Goal: Information Seeking & Learning: Learn about a topic

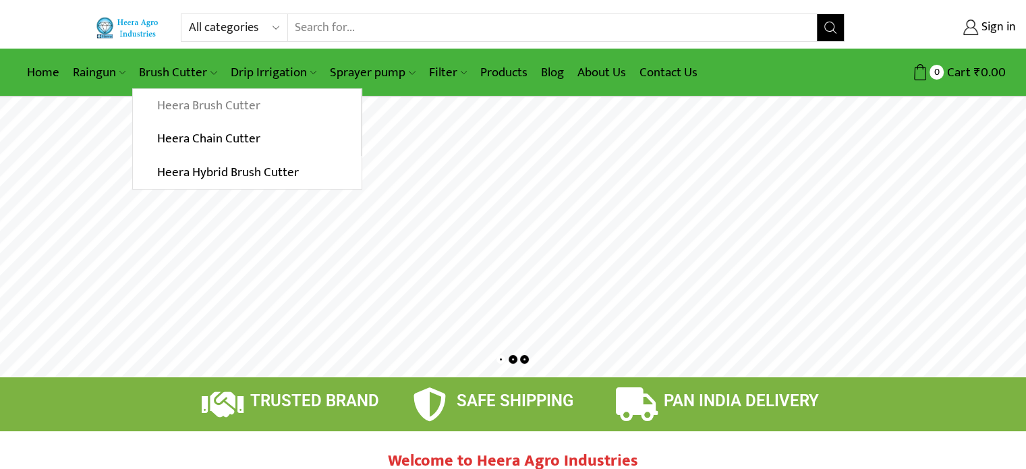
click at [200, 102] on link "Heera Brush Cutter" at bounding box center [246, 106] width 227 height 34
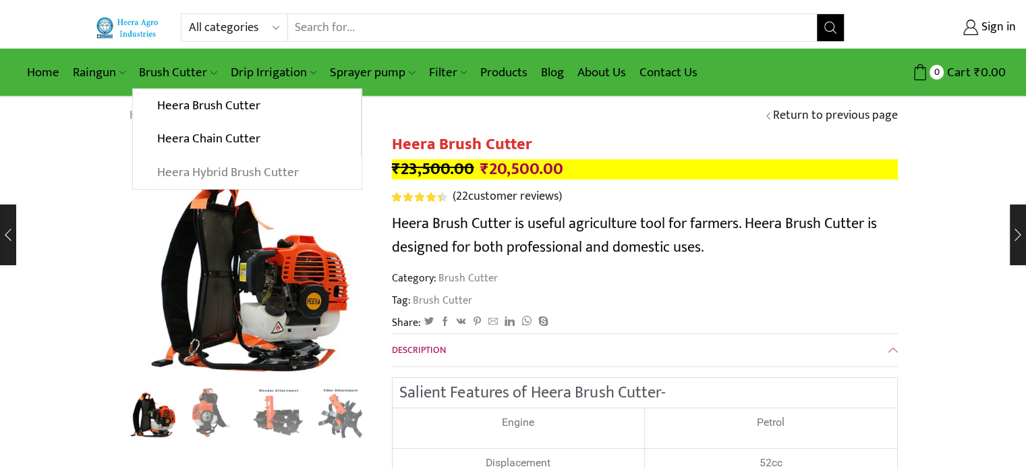
click at [236, 171] on link "Heera Hybrid Brush Cutter" at bounding box center [247, 173] width 228 height 34
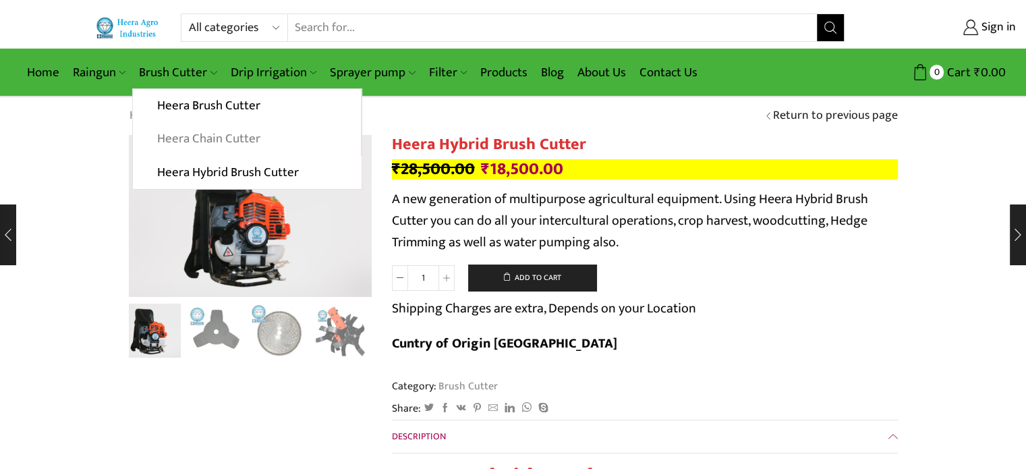
click at [219, 132] on link "Heera Chain Cutter" at bounding box center [246, 139] width 227 height 34
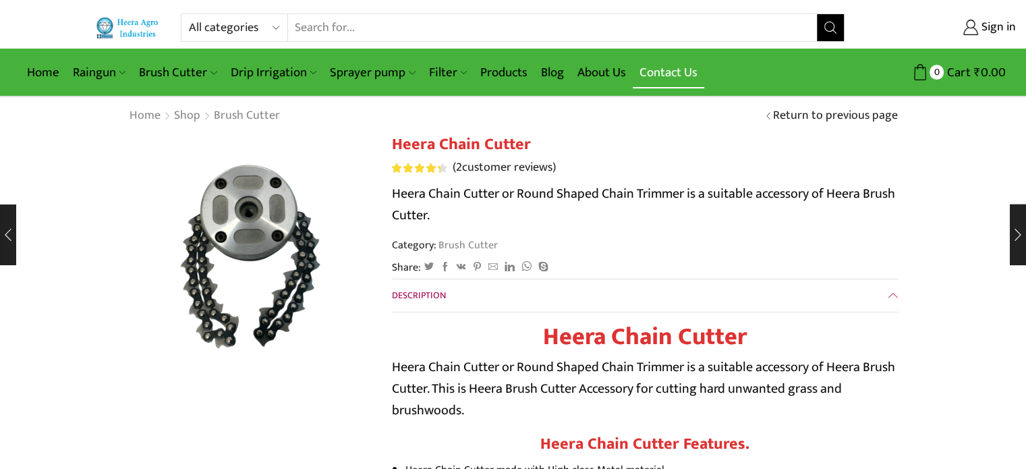
click at [682, 65] on link "Contact Us" at bounding box center [669, 73] width 72 height 32
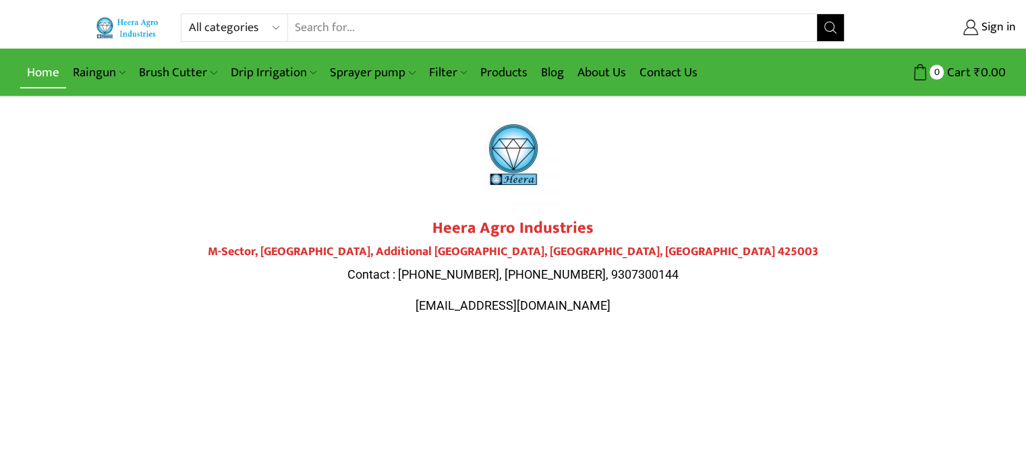
click at [43, 72] on link "Home" at bounding box center [43, 73] width 46 height 32
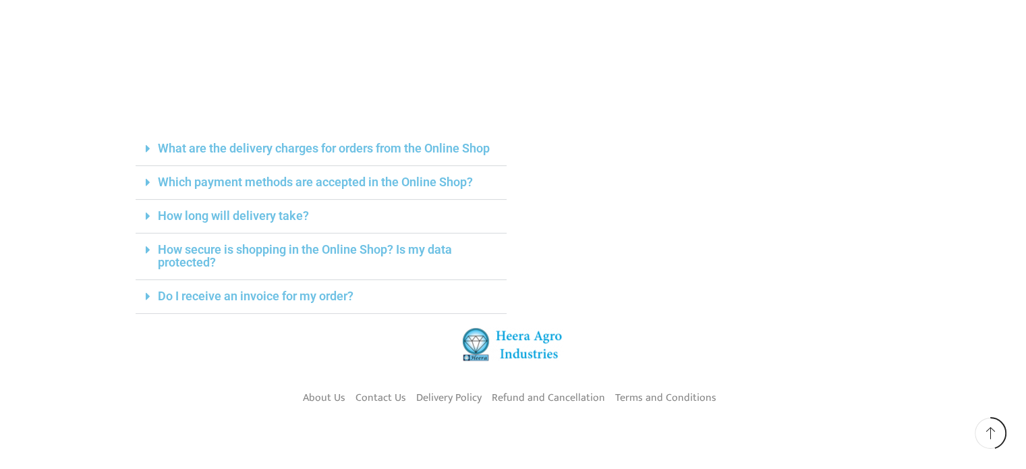
scroll to position [601, 0]
